Goal: Check status: Check status

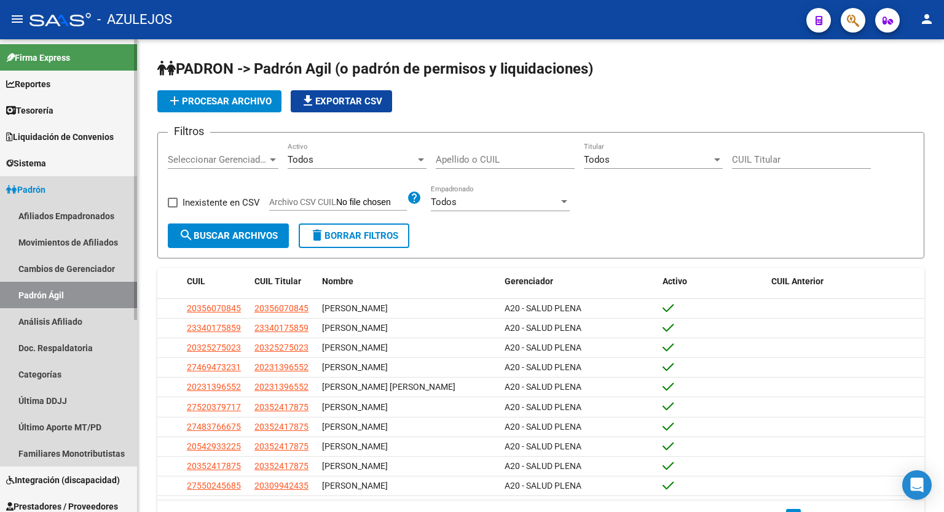
click at [56, 187] on link "Padrón" at bounding box center [68, 189] width 137 height 26
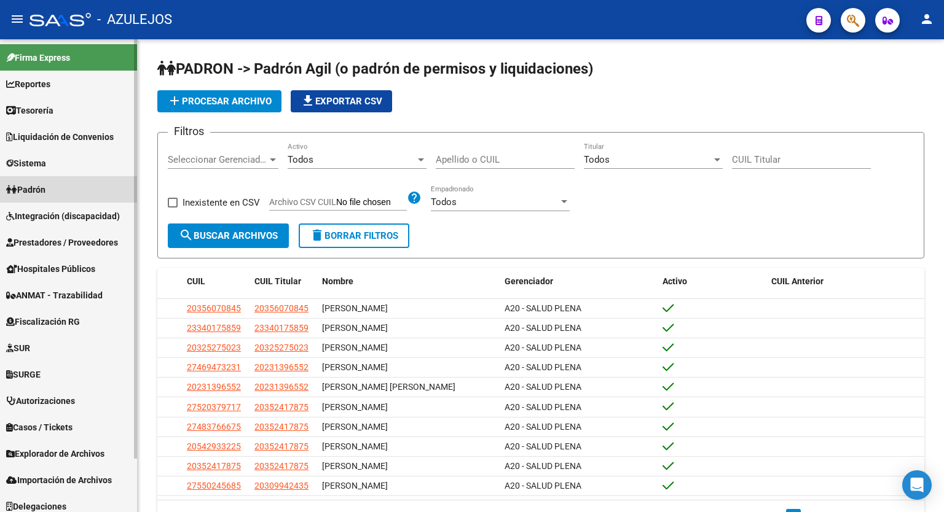
click at [56, 187] on link "Padrón" at bounding box center [68, 189] width 137 height 26
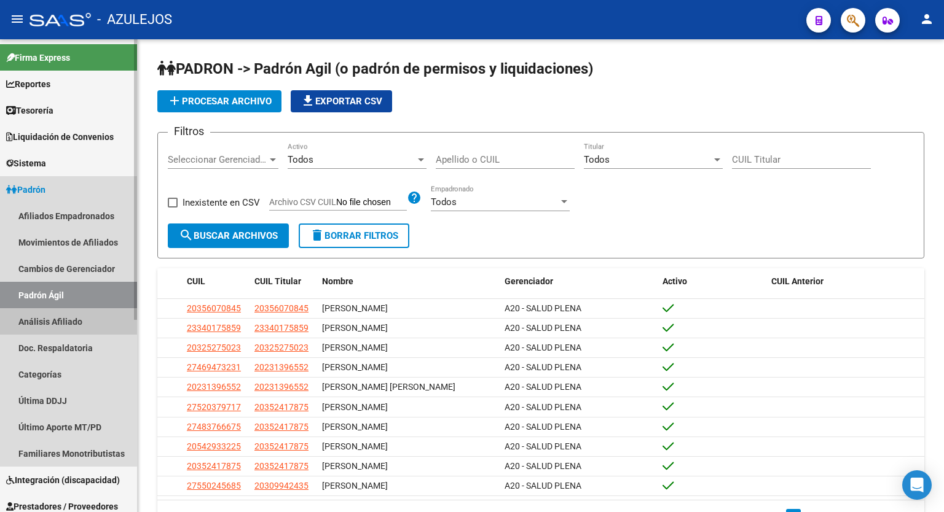
click at [57, 323] on link "Análisis Afiliado" at bounding box center [68, 321] width 137 height 26
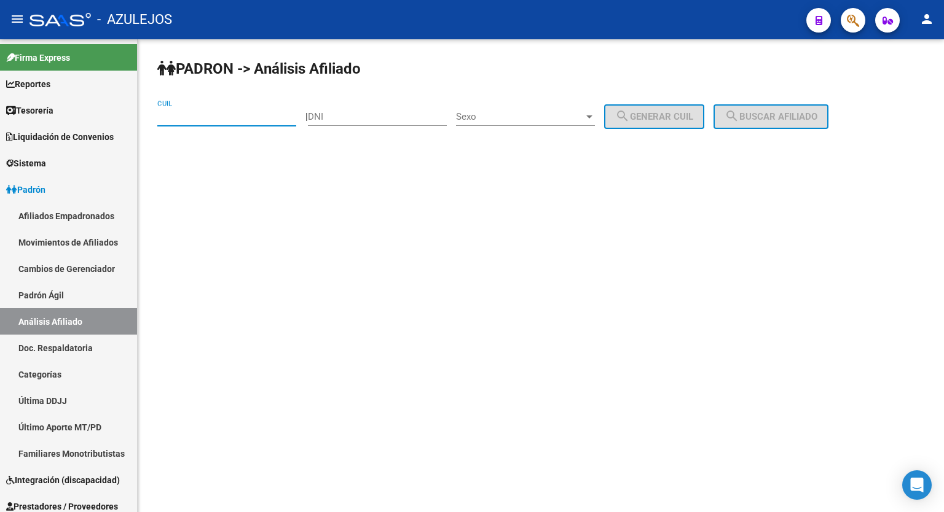
click at [202, 121] on input "CUIL" at bounding box center [226, 116] width 139 height 11
type input "20-17445691-8"
click at [794, 104] on button "search Buscar afiliado" at bounding box center [770, 116] width 115 height 25
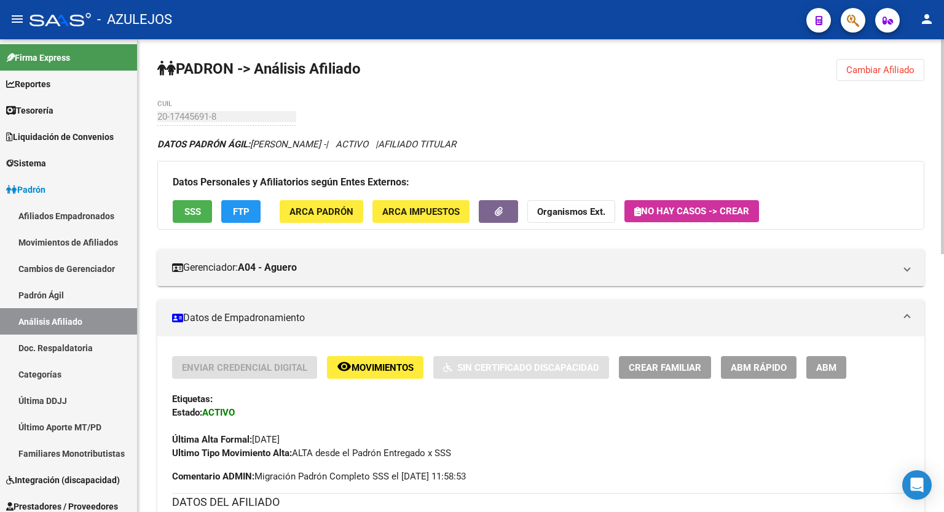
click at [941, 155] on div at bounding box center [942, 146] width 3 height 215
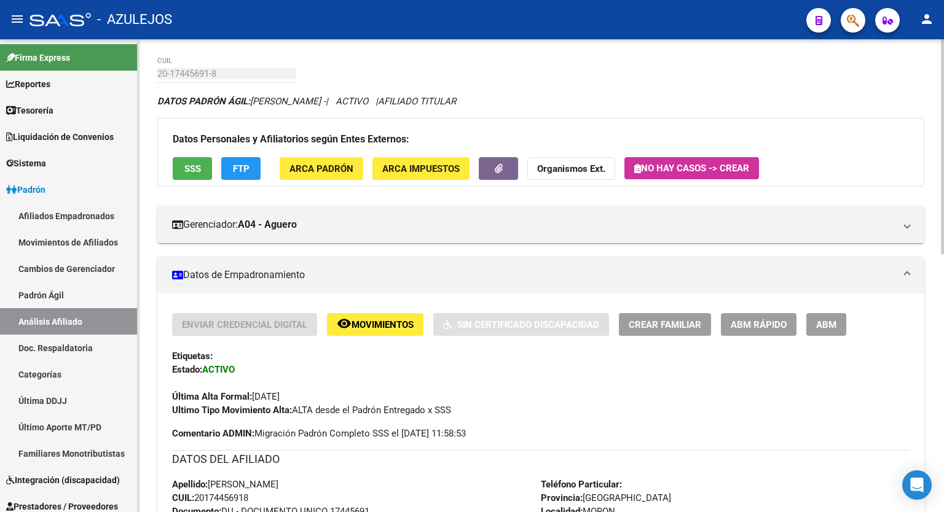
click at [943, 175] on div at bounding box center [942, 166] width 3 height 215
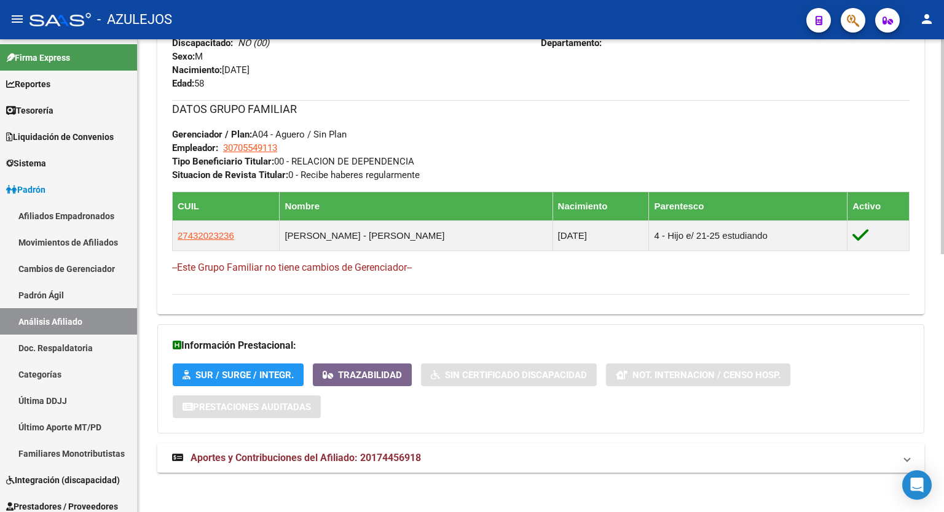
scroll to position [569, 0]
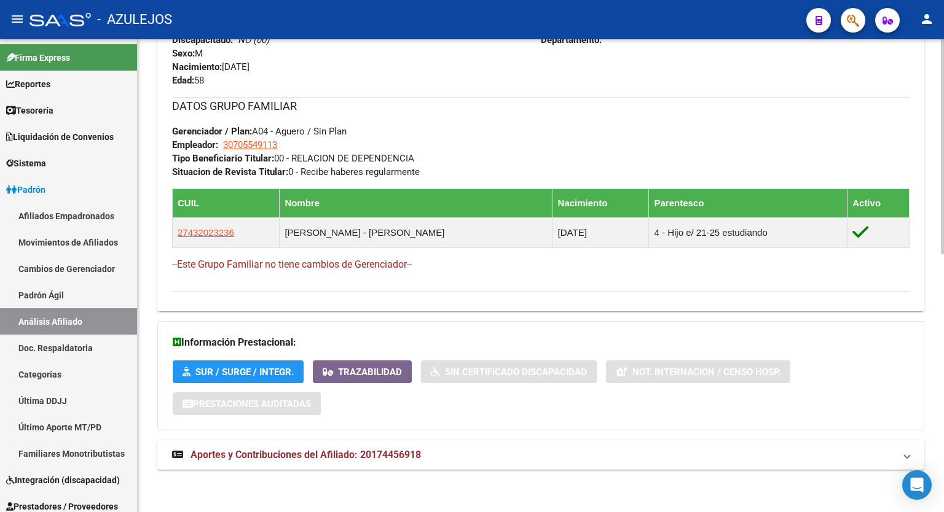
click at [943, 480] on div at bounding box center [942, 404] width 3 height 215
click at [265, 450] on span "Aportes y Contribuciones del Afiliado: 20174456918" at bounding box center [305, 455] width 230 height 12
click at [942, 333] on div at bounding box center [942, 271] width 3 height 136
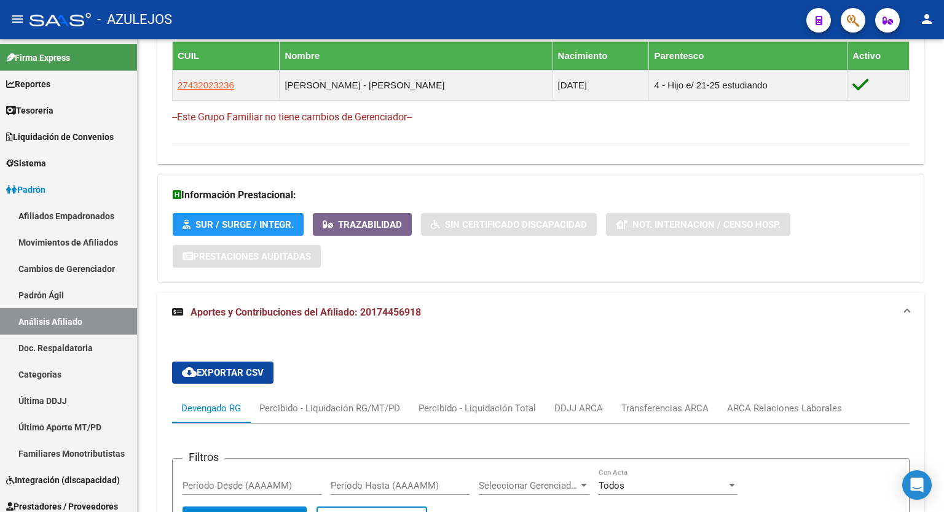
click at [943, 376] on div at bounding box center [942, 314] width 3 height 136
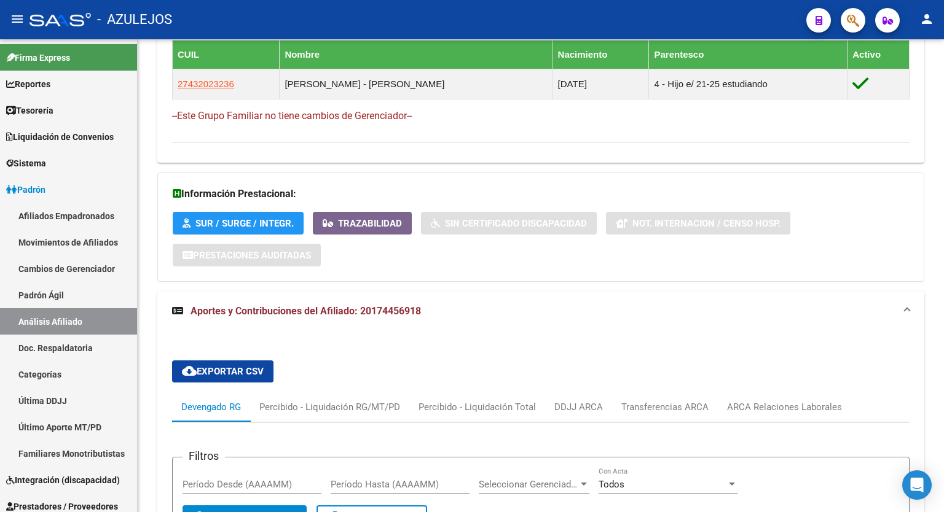
scroll to position [1176, 0]
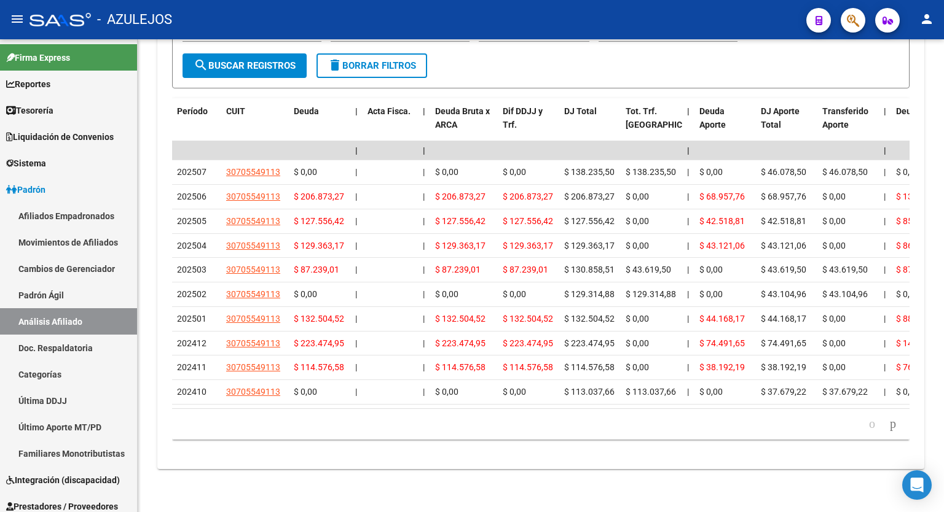
click at [941, 401] on div at bounding box center [942, 445] width 3 height 136
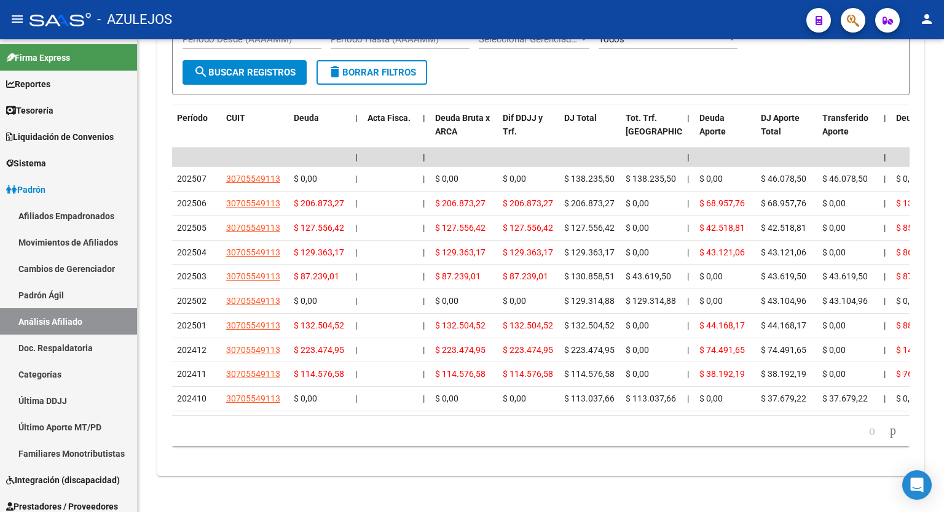
scroll to position [1146, 0]
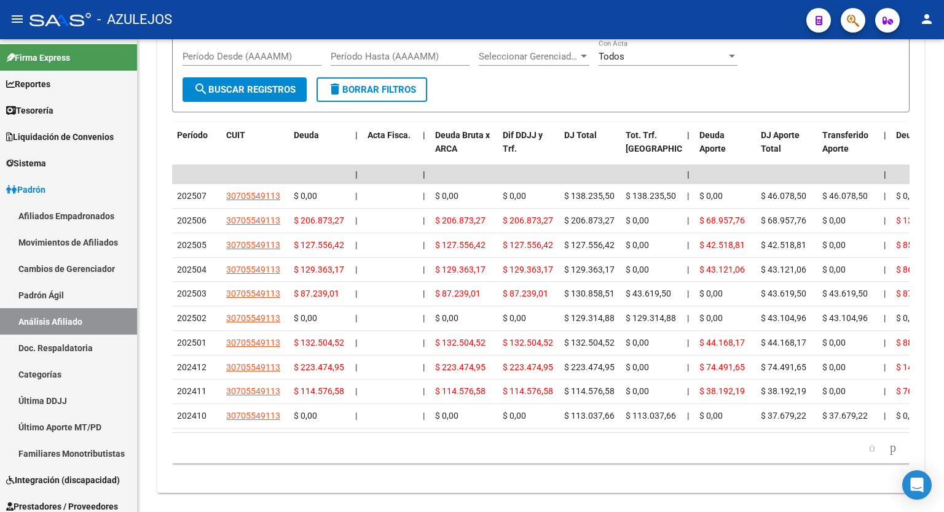
click at [943, 392] on div at bounding box center [942, 438] width 3 height 136
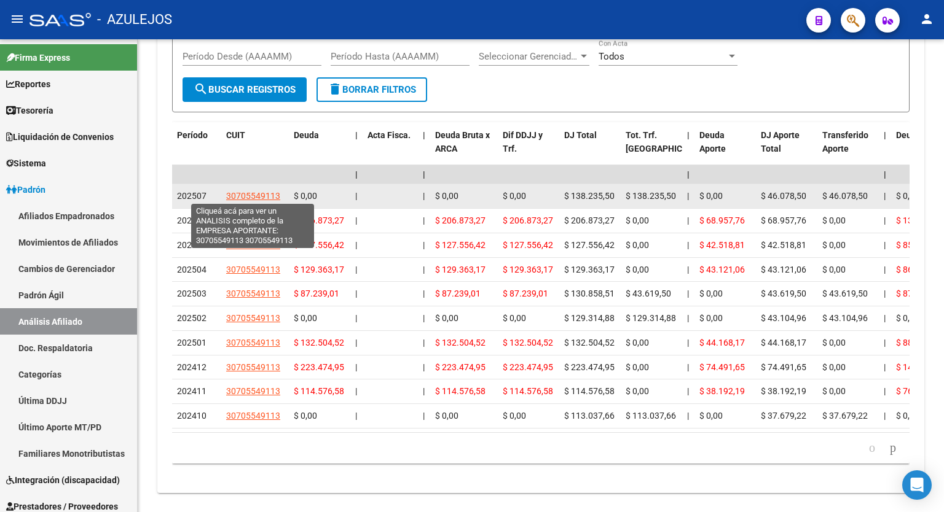
click at [252, 195] on span "30705549113" at bounding box center [253, 196] width 54 height 10
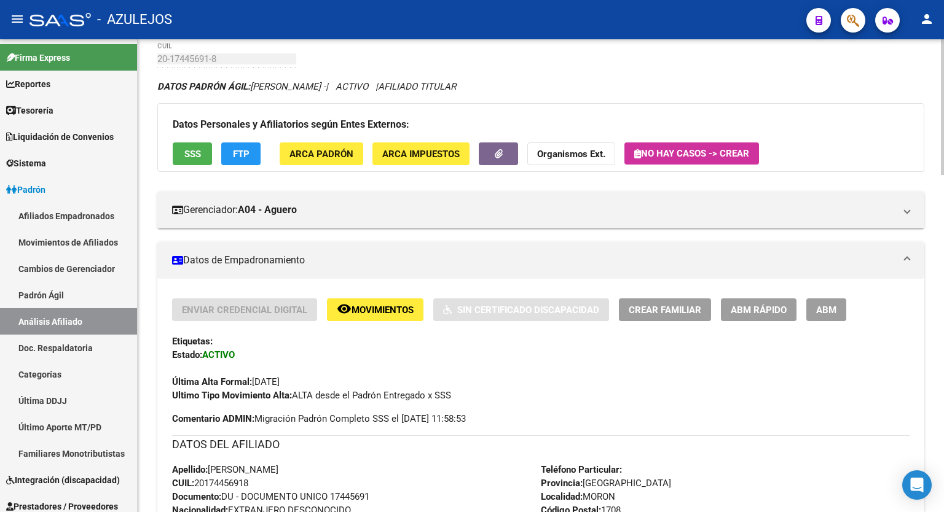
scroll to position [0, 0]
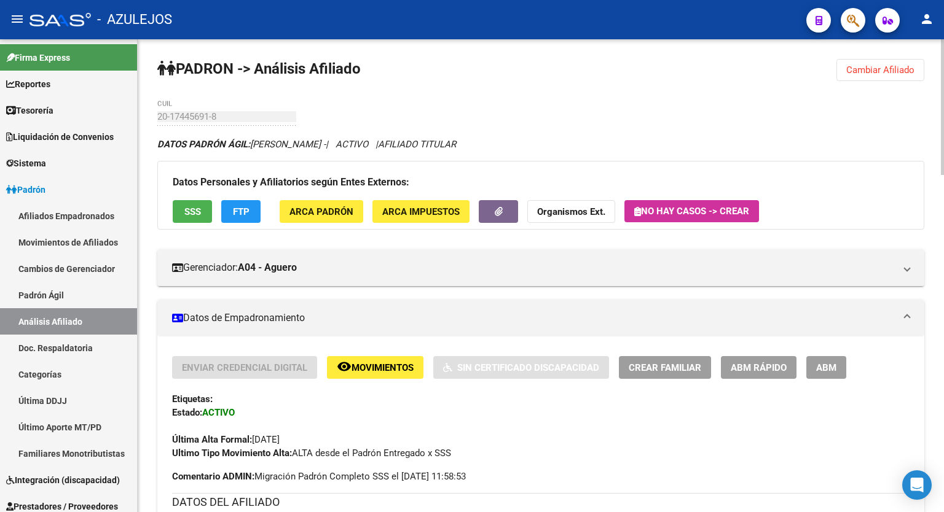
click at [942, 38] on div "menu - AZULEJOS person Firma Express Reportes Tablero de Control Ingresos Perci…" at bounding box center [472, 256] width 944 height 512
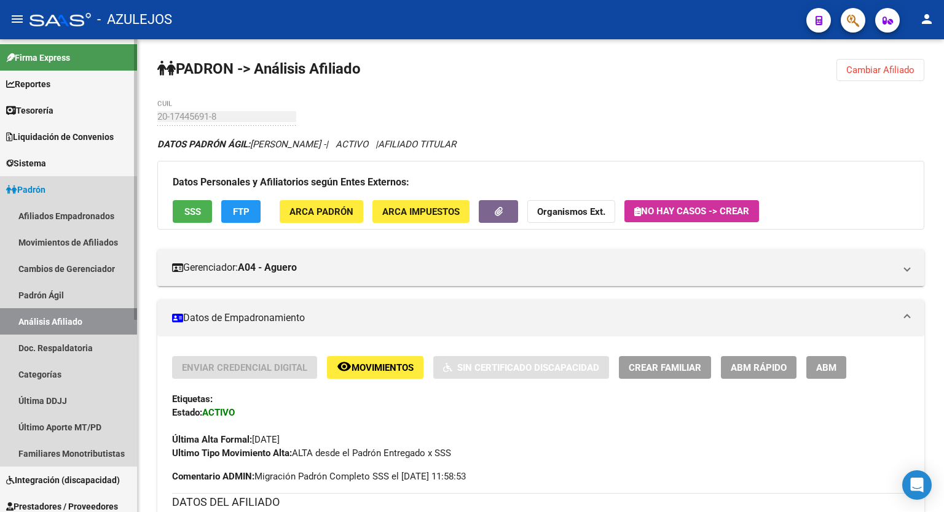
click at [29, 190] on span "Padrón" at bounding box center [25, 190] width 39 height 14
